Goal: Information Seeking & Learning: Learn about a topic

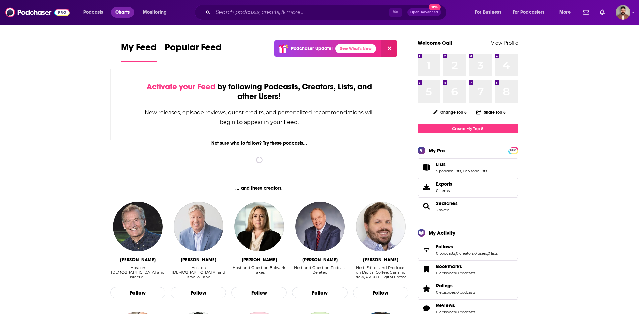
click at [122, 12] on span "Charts" at bounding box center [122, 12] width 14 height 9
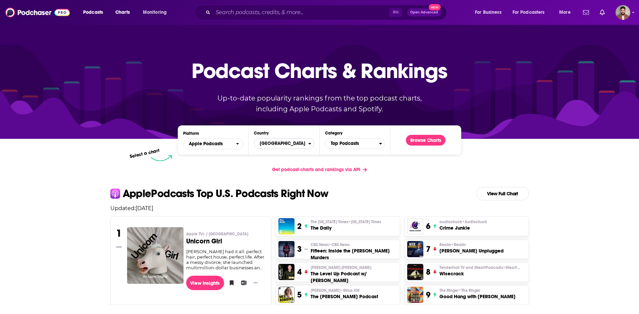
click at [283, 144] on span "[GEOGRAPHIC_DATA]" at bounding box center [281, 143] width 54 height 11
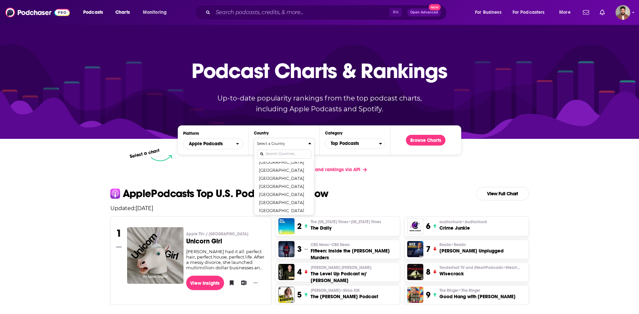
scroll to position [498, 0]
click at [284, 152] on input "Countries" at bounding box center [284, 153] width 54 height 9
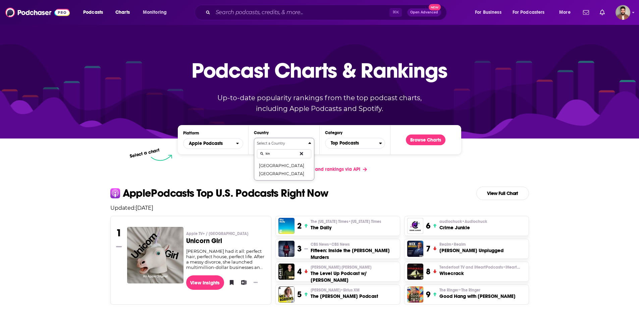
scroll to position [0, 0]
type input "king"
click at [277, 166] on button "[GEOGRAPHIC_DATA]" at bounding box center [284, 165] width 54 height 8
click at [360, 145] on span "Top Podcasts" at bounding box center [353, 142] width 54 height 11
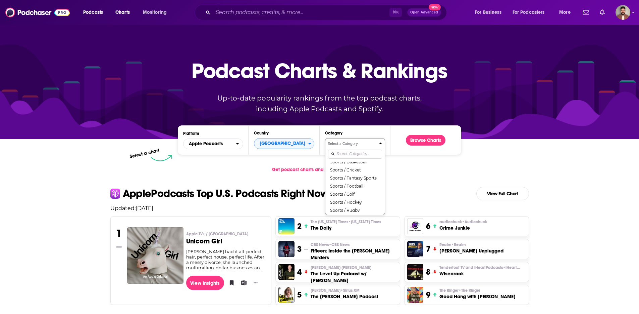
click at [349, 150] on input "Categories" at bounding box center [355, 153] width 54 height 9
type input "sport"
click at [355, 173] on button "Sports" at bounding box center [355, 174] width 54 height 8
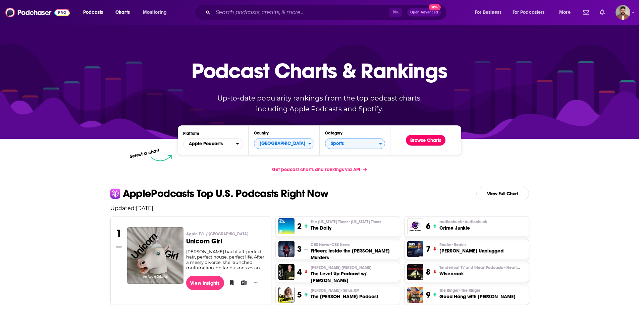
click at [434, 140] on button "Browse Charts" at bounding box center [426, 140] width 40 height 11
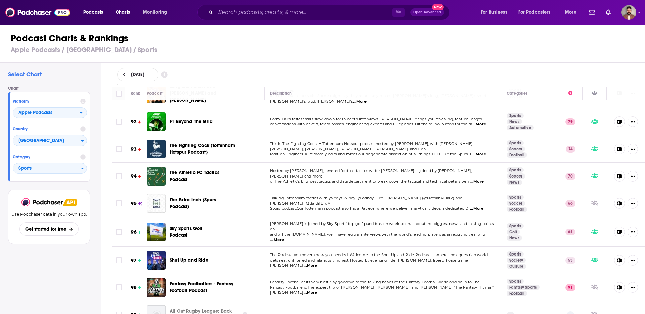
scroll to position [2498, 0]
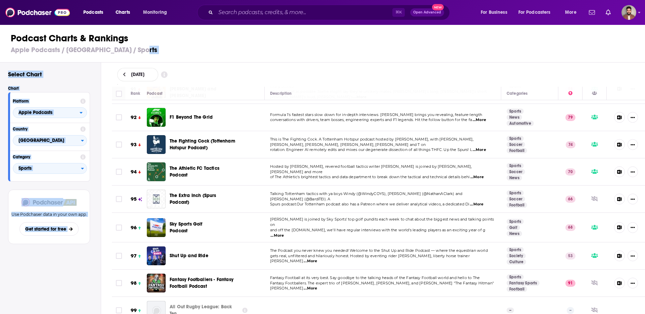
drag, startPoint x: 287, startPoint y: 74, endPoint x: 302, endPoint y: 50, distance: 28.0
click at [302, 50] on div "Podcast Charts & Rankings Apple Podcasts / United Kingdom / Sports Select Chart…" at bounding box center [325, 168] width 650 height 289
click at [302, 50] on h3 "Apple Podcasts / United Kingdom / Sports" at bounding box center [325, 50] width 629 height 8
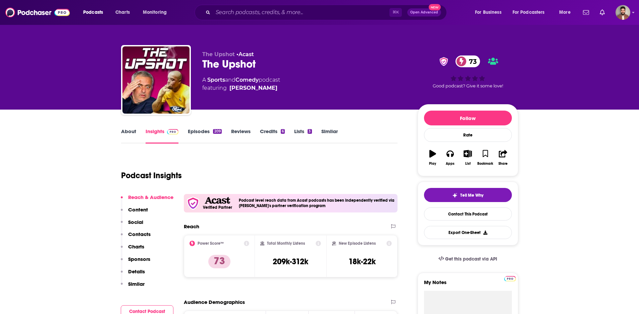
scroll to position [2, 0]
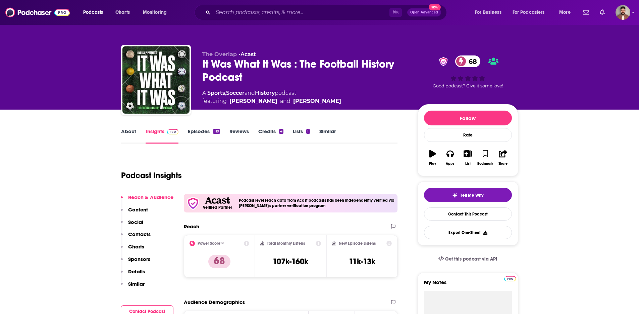
click at [192, 132] on link "Episodes 119" at bounding box center [204, 135] width 32 height 15
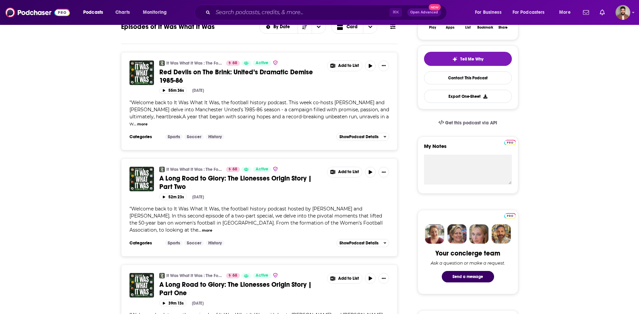
scroll to position [138, 0]
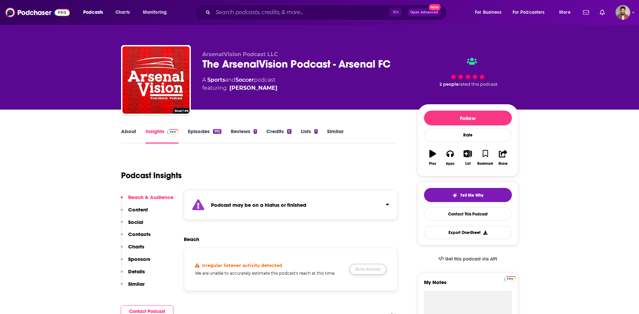
click at [363, 269] on button "Show Anyway" at bounding box center [368, 269] width 37 height 11
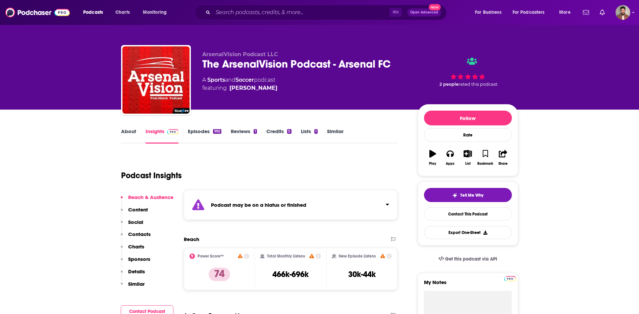
scroll to position [1, 0]
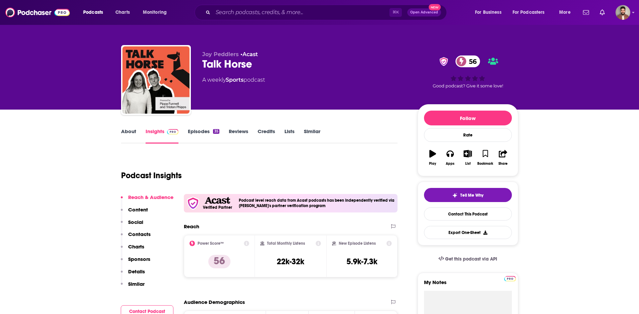
click at [132, 128] on link "About" at bounding box center [128, 135] width 15 height 15
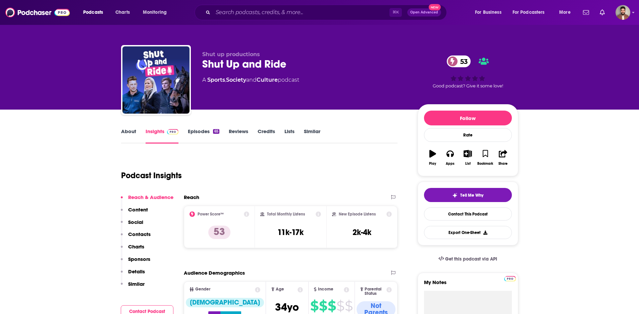
click at [127, 131] on link "About" at bounding box center [128, 135] width 15 height 15
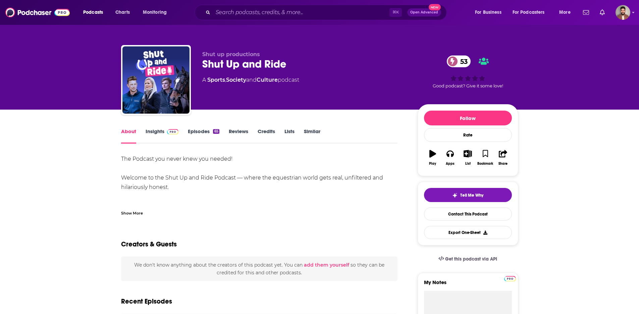
click at [162, 130] on link "Insights" at bounding box center [162, 135] width 33 height 15
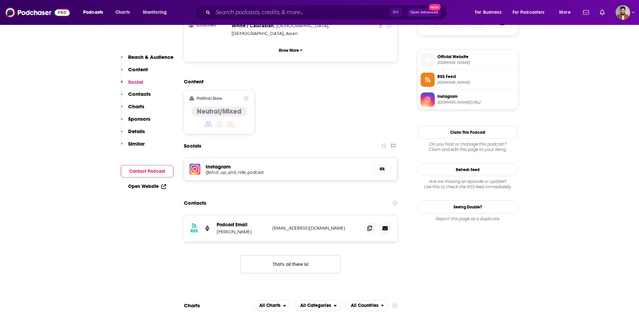
scroll to position [470, 0]
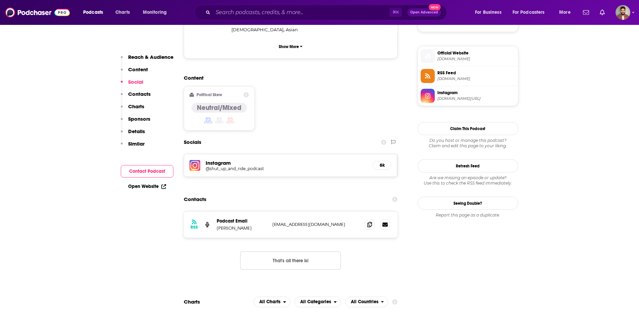
click at [235, 166] on h5 "@shut_up_and_ride_podcast" at bounding box center [259, 168] width 107 height 5
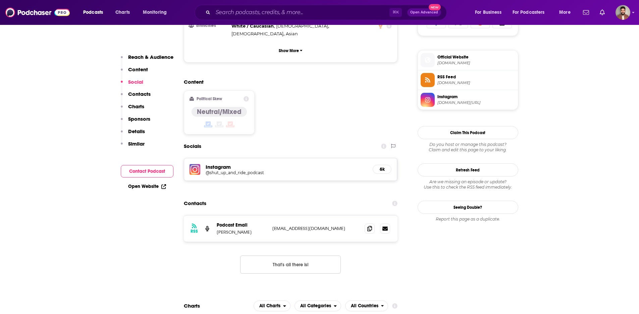
scroll to position [462, 0]
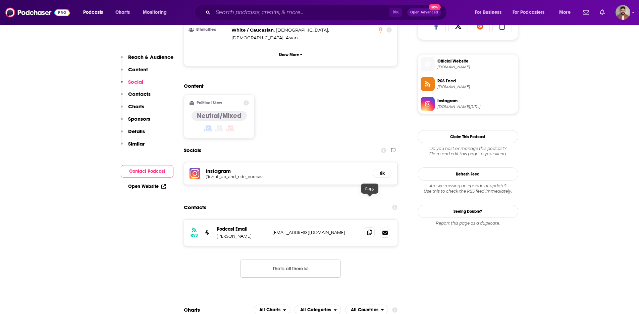
click at [372, 229] on icon at bounding box center [370, 231] width 5 height 5
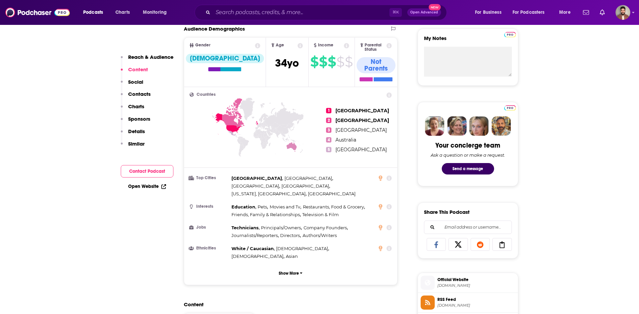
scroll to position [0, 0]
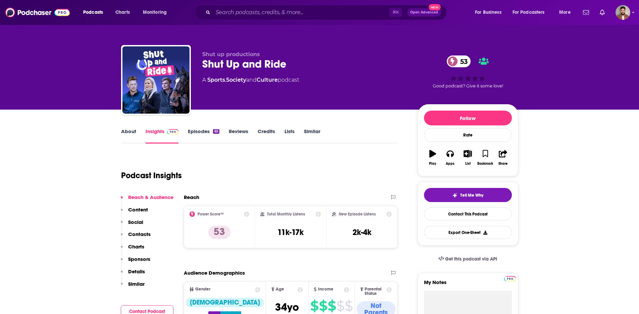
click at [128, 128] on link "About" at bounding box center [128, 135] width 15 height 15
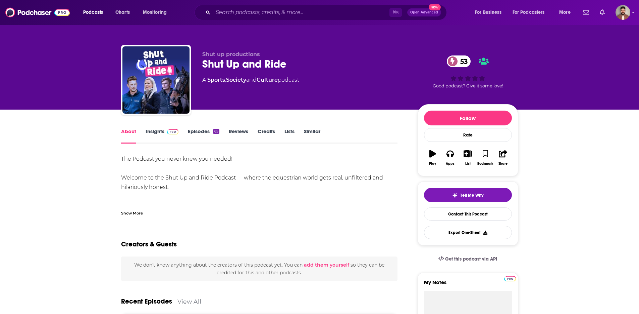
click at [161, 132] on link "Insights" at bounding box center [162, 135] width 33 height 15
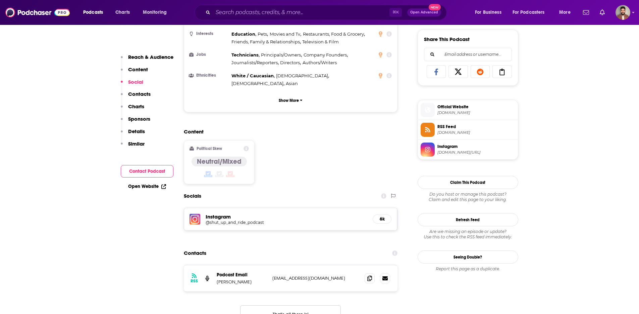
scroll to position [502, 0]
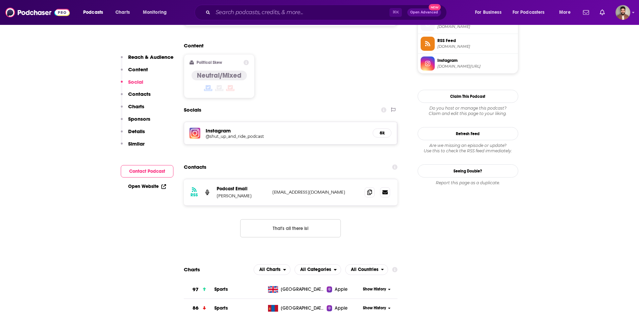
click at [232, 134] on h5 "@shut_up_and_ride_podcast" at bounding box center [259, 136] width 107 height 5
